Goal: Transaction & Acquisition: Purchase product/service

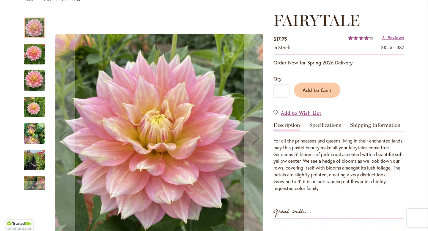
scroll to position [77, 0]
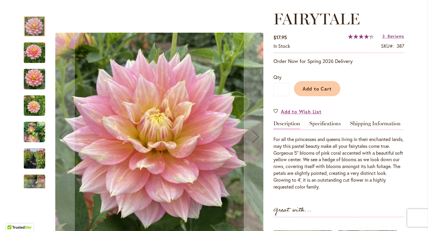
type input "**********"
click at [35, 26] on div at bounding box center [34, 26] width 21 height 21
click at [35, 50] on img "Fairytale" at bounding box center [34, 53] width 21 height 29
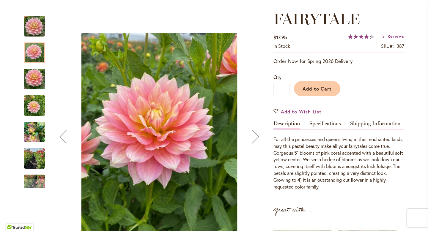
click at [36, 77] on img "Fairytale" at bounding box center [34, 79] width 21 height 29
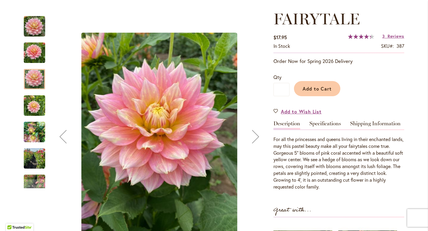
click at [36, 106] on img "Fairytale" at bounding box center [34, 106] width 21 height 29
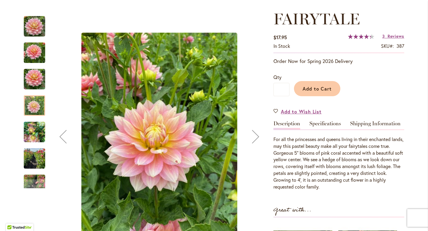
click at [33, 131] on img "Fairytale" at bounding box center [34, 132] width 21 height 29
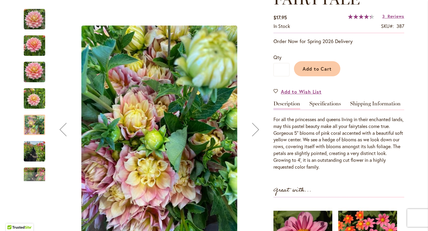
scroll to position [100, 0]
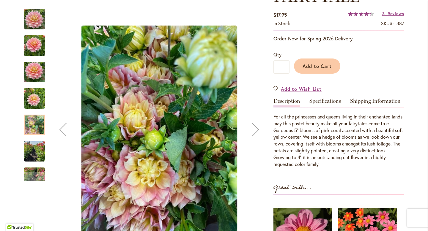
click at [36, 150] on img "Fairytale" at bounding box center [34, 151] width 21 height 29
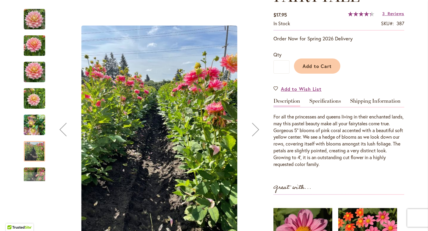
click at [34, 170] on img "Fairytale" at bounding box center [34, 178] width 21 height 29
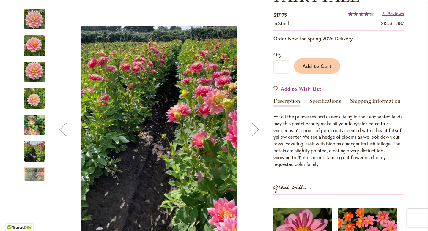
click at [255, 129] on div "Next" at bounding box center [256, 130] width 24 height 24
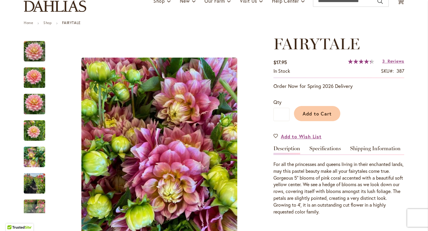
scroll to position [0, 0]
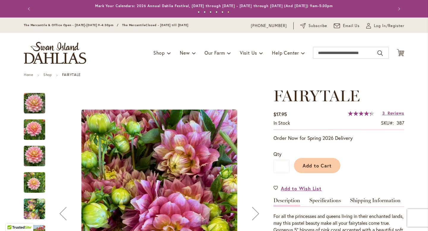
click at [25, 107] on img "Fairytale" at bounding box center [34, 103] width 21 height 21
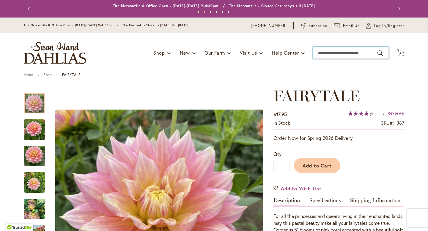
click at [325, 56] on input "Search" at bounding box center [351, 53] width 76 height 12
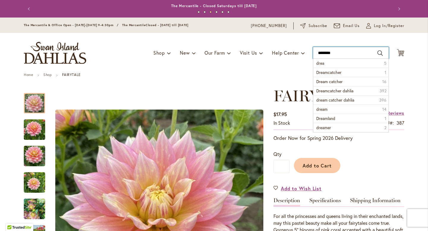
type input "*********"
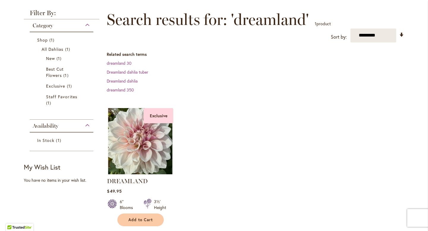
scroll to position [101, 0]
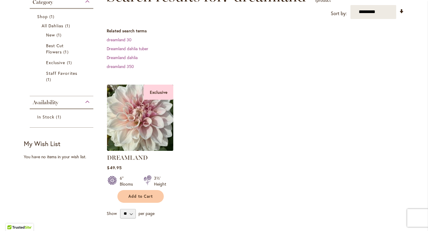
type input "**********"
click at [132, 128] on img at bounding box center [141, 118] width 70 height 70
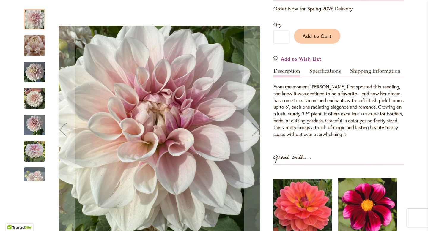
scroll to position [133, 0]
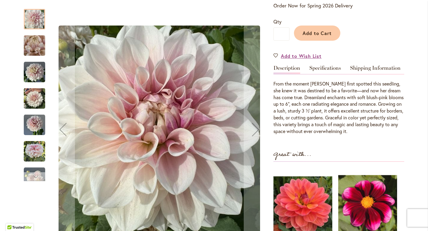
type input "**********"
click at [33, 180] on div "Next" at bounding box center [34, 176] width 9 height 9
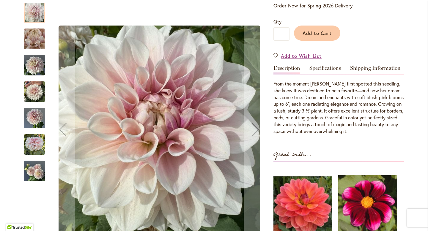
click at [34, 148] on img "DREAMLAND" at bounding box center [34, 144] width 21 height 21
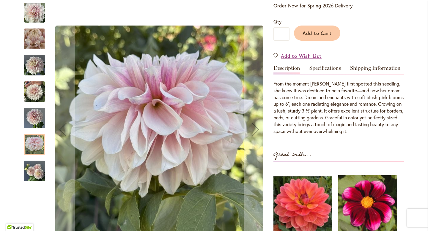
click at [37, 20] on img "DREAMLAND" at bounding box center [34, 12] width 21 height 22
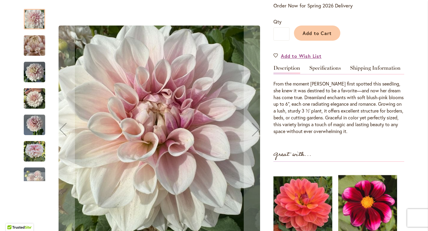
click at [33, 45] on img "DREAMLAND" at bounding box center [34, 46] width 43 height 32
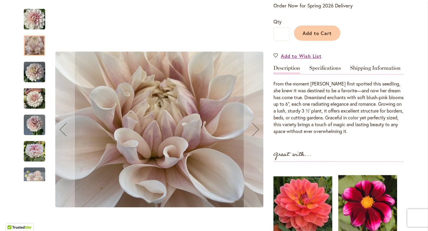
click at [29, 70] on img "DREAMLAND" at bounding box center [34, 72] width 21 height 21
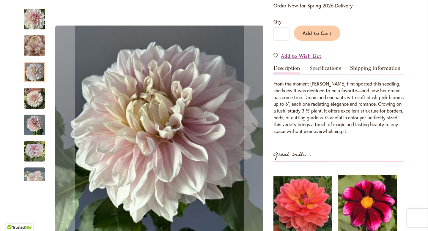
click at [34, 100] on img "DREAMLAND" at bounding box center [34, 98] width 21 height 29
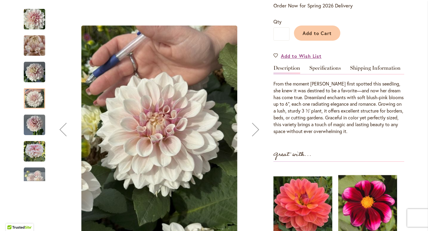
click at [33, 124] on img "DREAMLAND" at bounding box center [34, 124] width 21 height 21
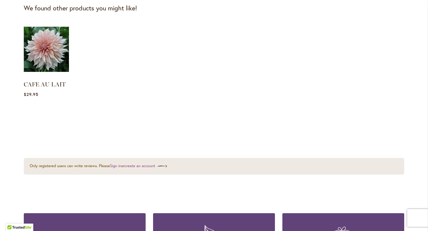
scroll to position [630, 0]
